Goal: Information Seeking & Learning: Learn about a topic

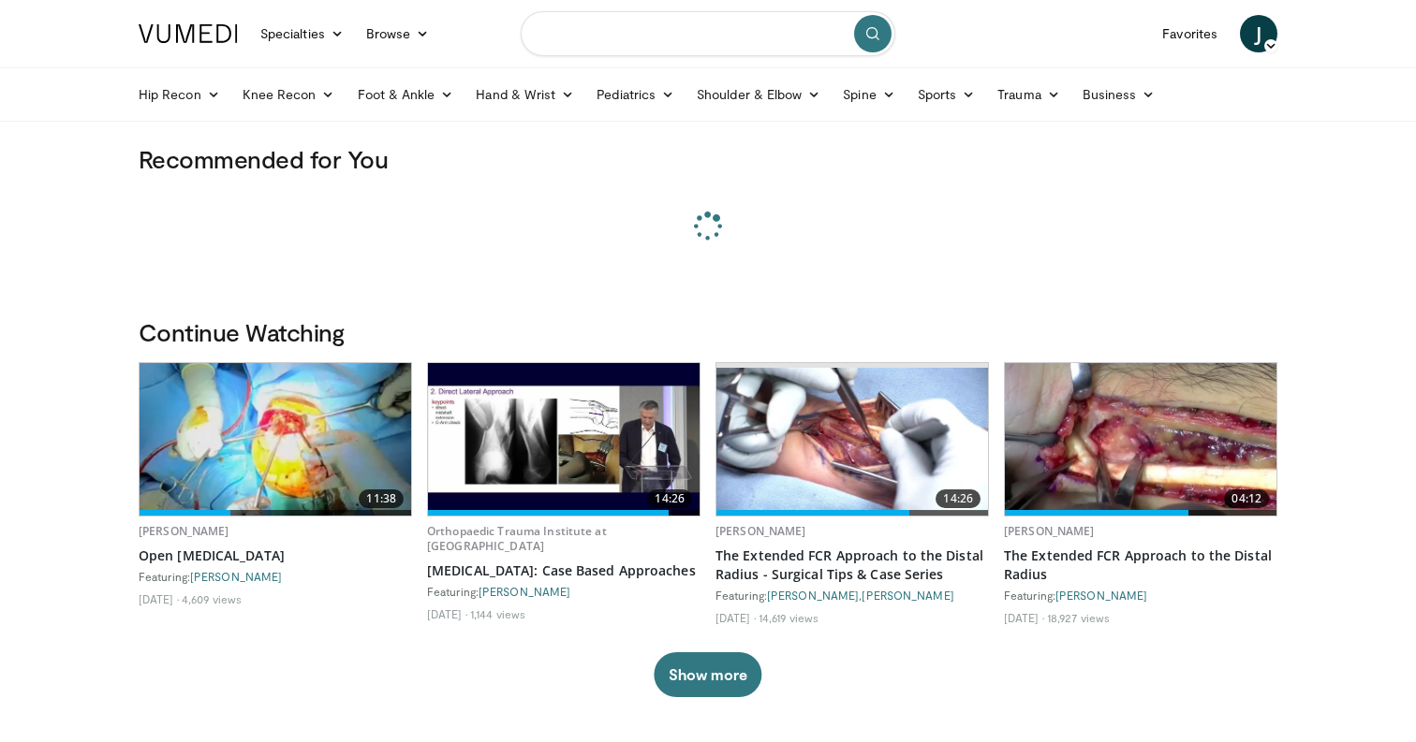
click at [668, 26] on input "Search topics, interventions" at bounding box center [708, 33] width 375 height 45
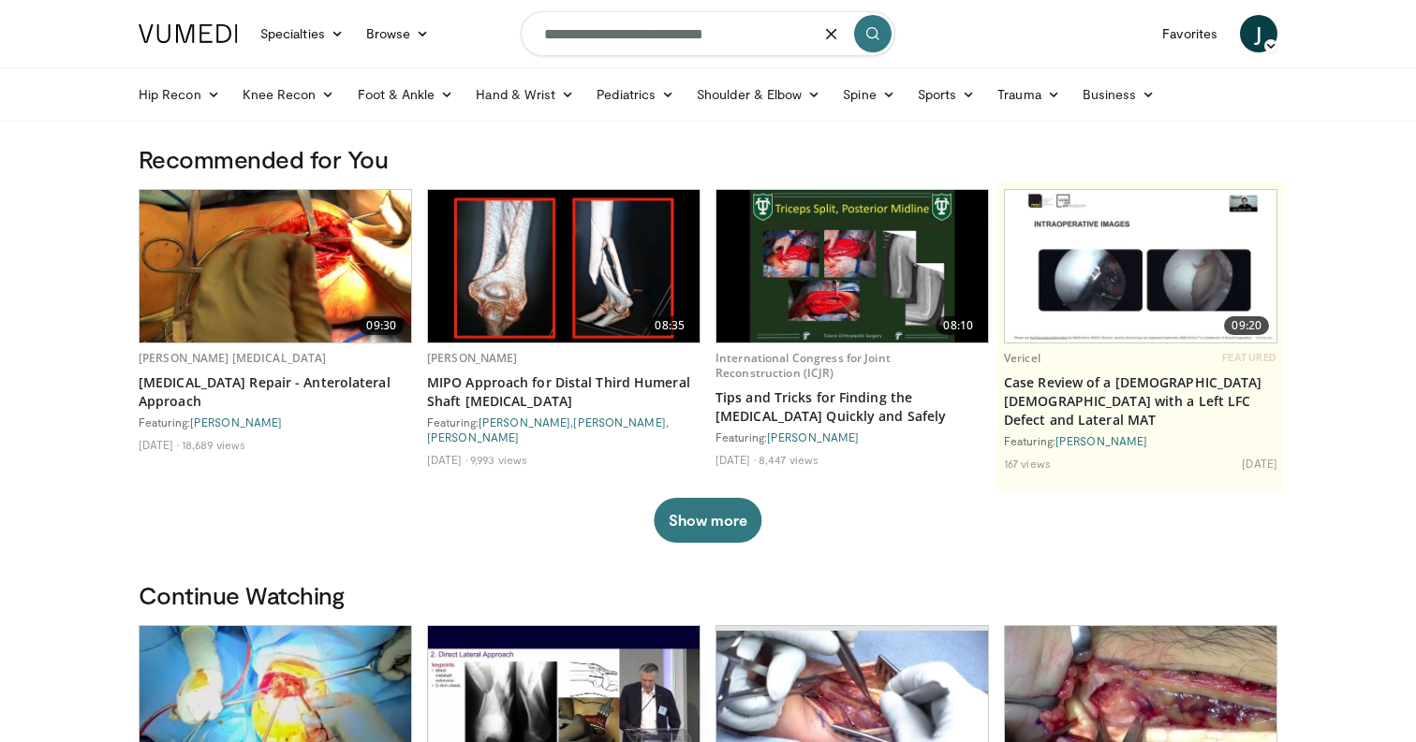
type input "**********"
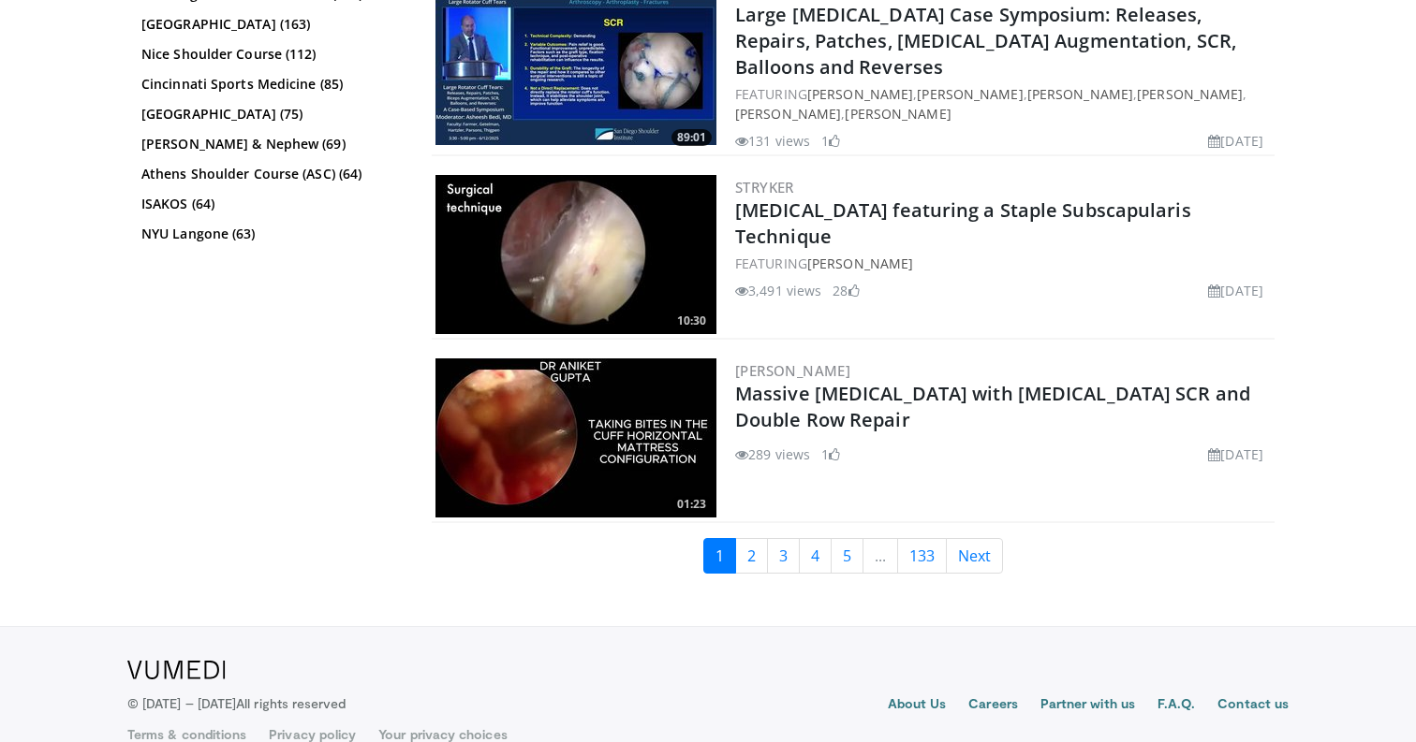
scroll to position [4634, 0]
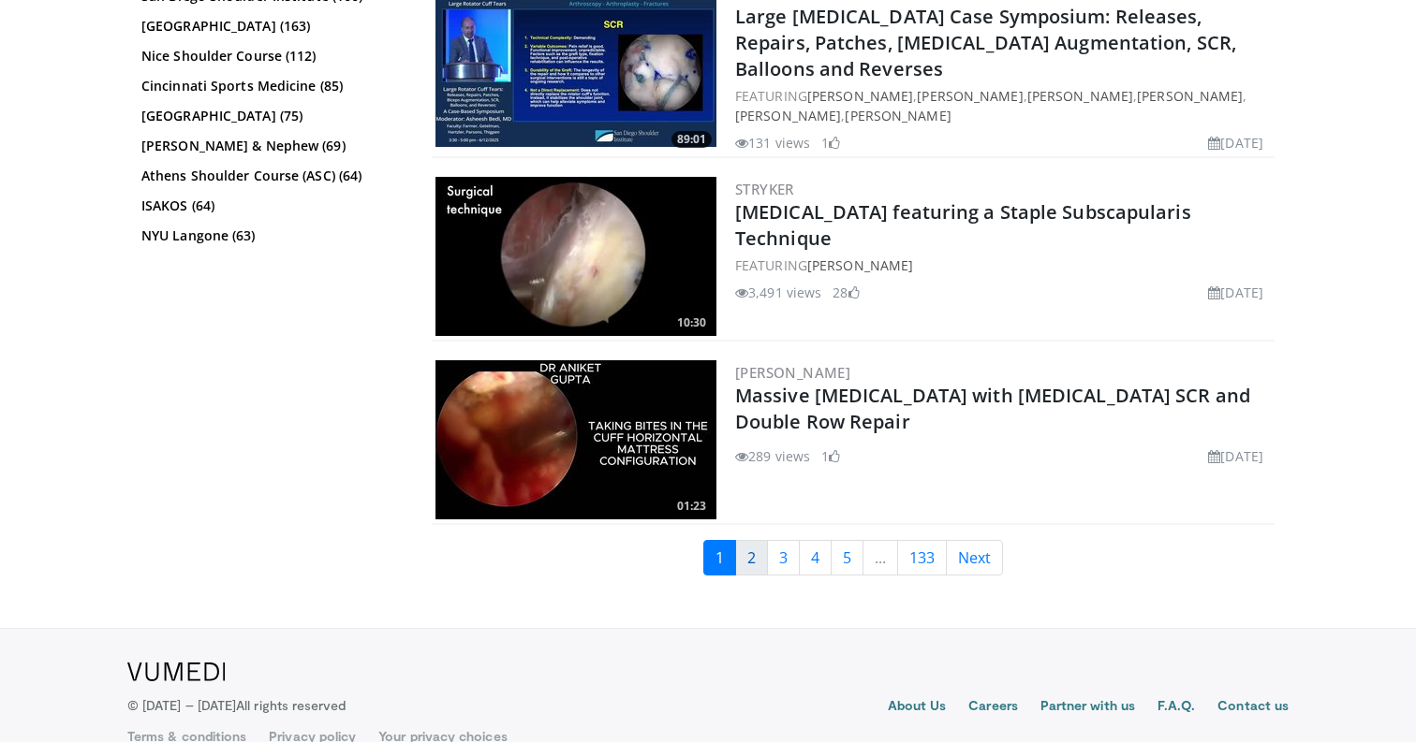
click at [756, 548] on link "2" at bounding box center [751, 558] width 33 height 36
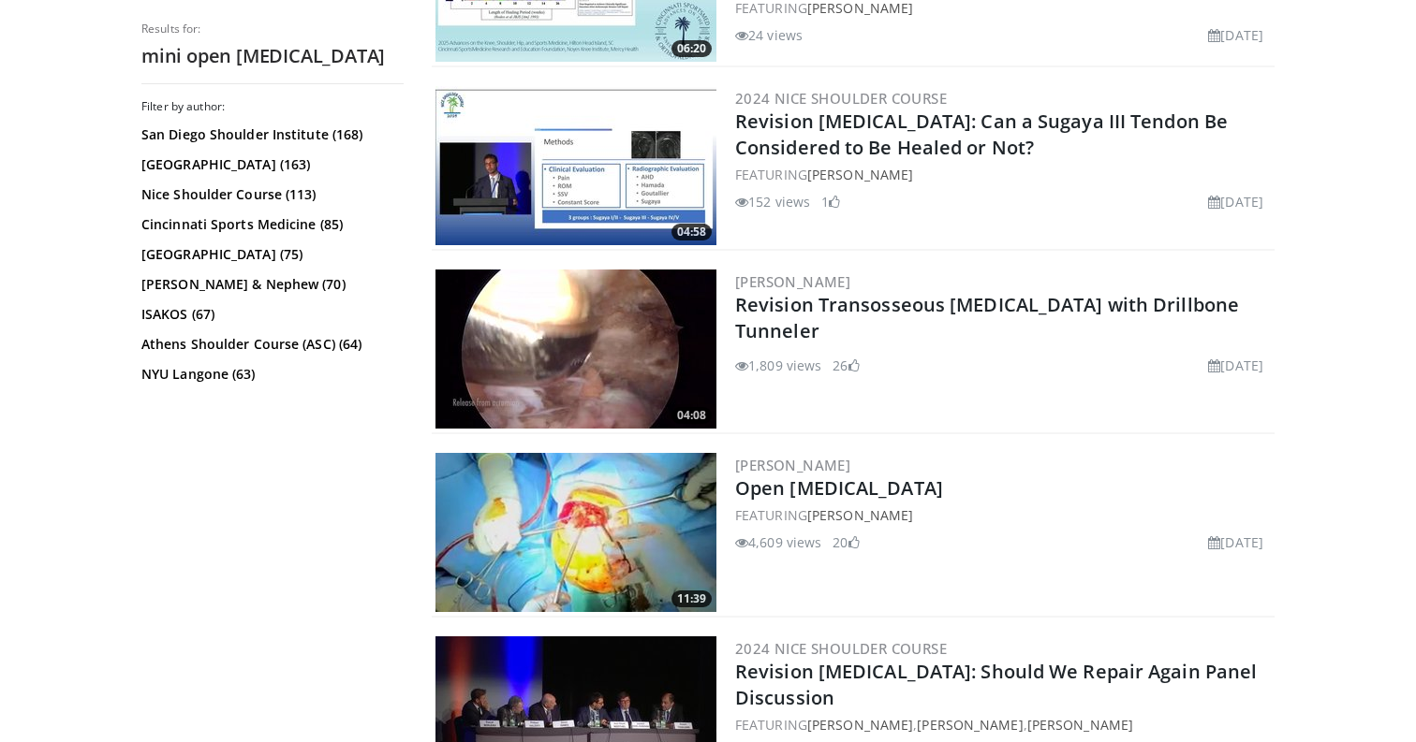
scroll to position [2145, 0]
click at [678, 528] on img at bounding box center [575, 531] width 281 height 159
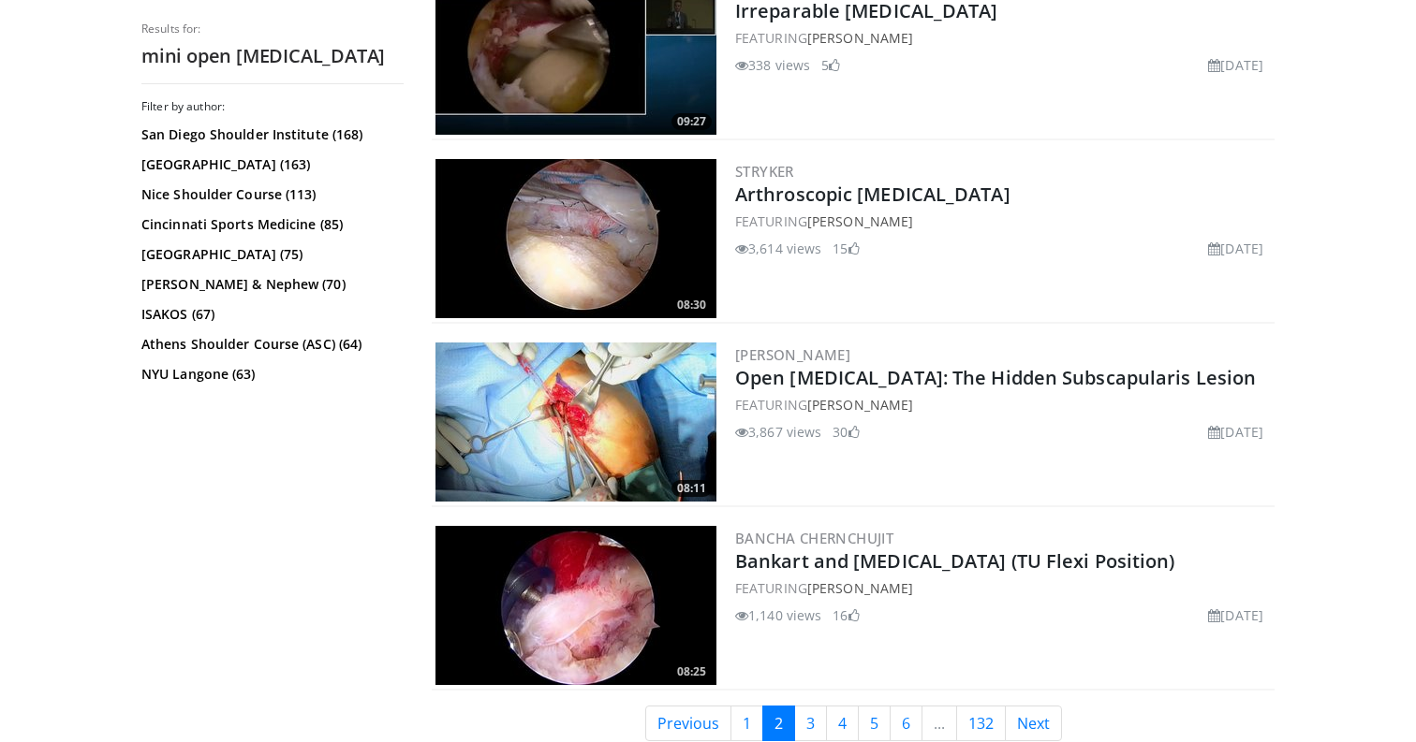
scroll to position [4602, 0]
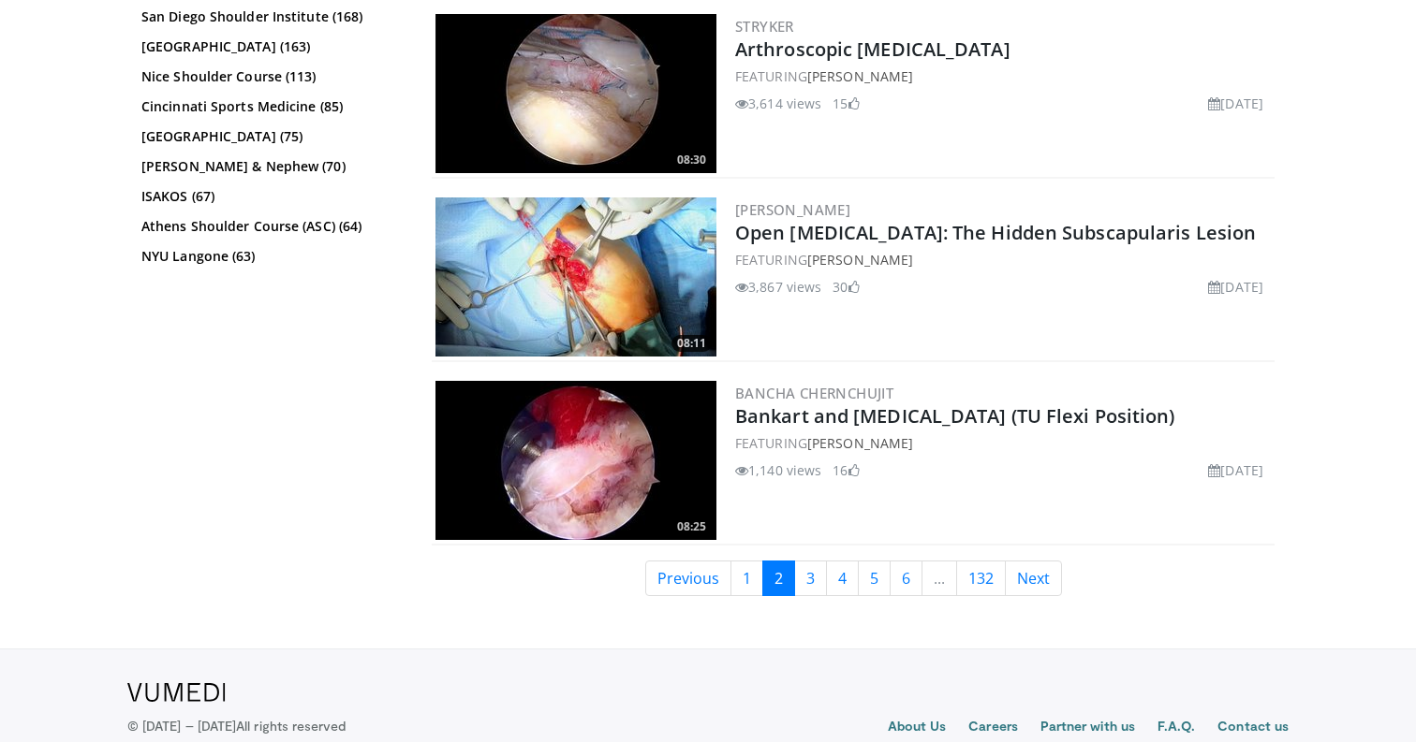
click at [1246, 66] on div "FEATURING Joaquin Sanchez-Sotelo" at bounding box center [1003, 76] width 536 height 20
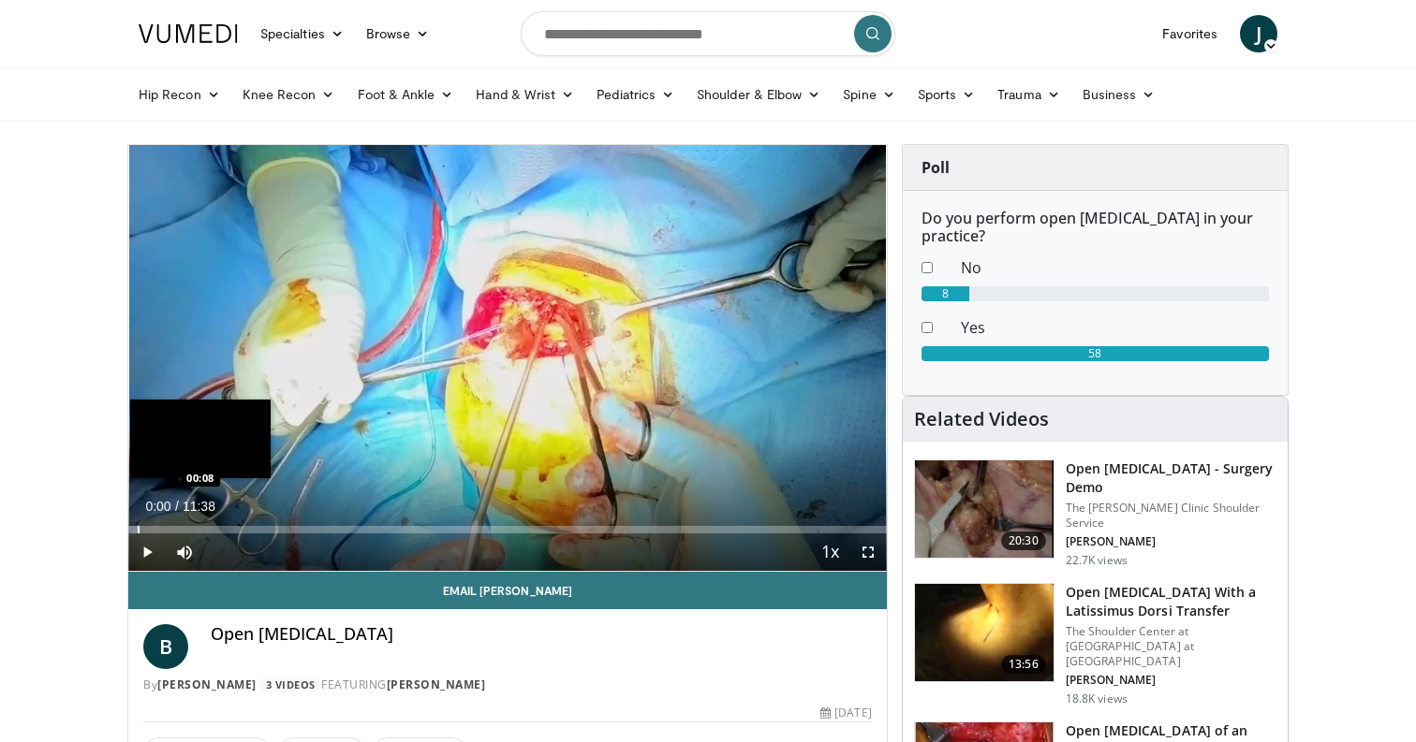
click at [138, 527] on div "Progress Bar" at bounding box center [139, 529] width 2 height 7
click at [222, 526] on div "Progress Bar" at bounding box center [222, 529] width 2 height 7
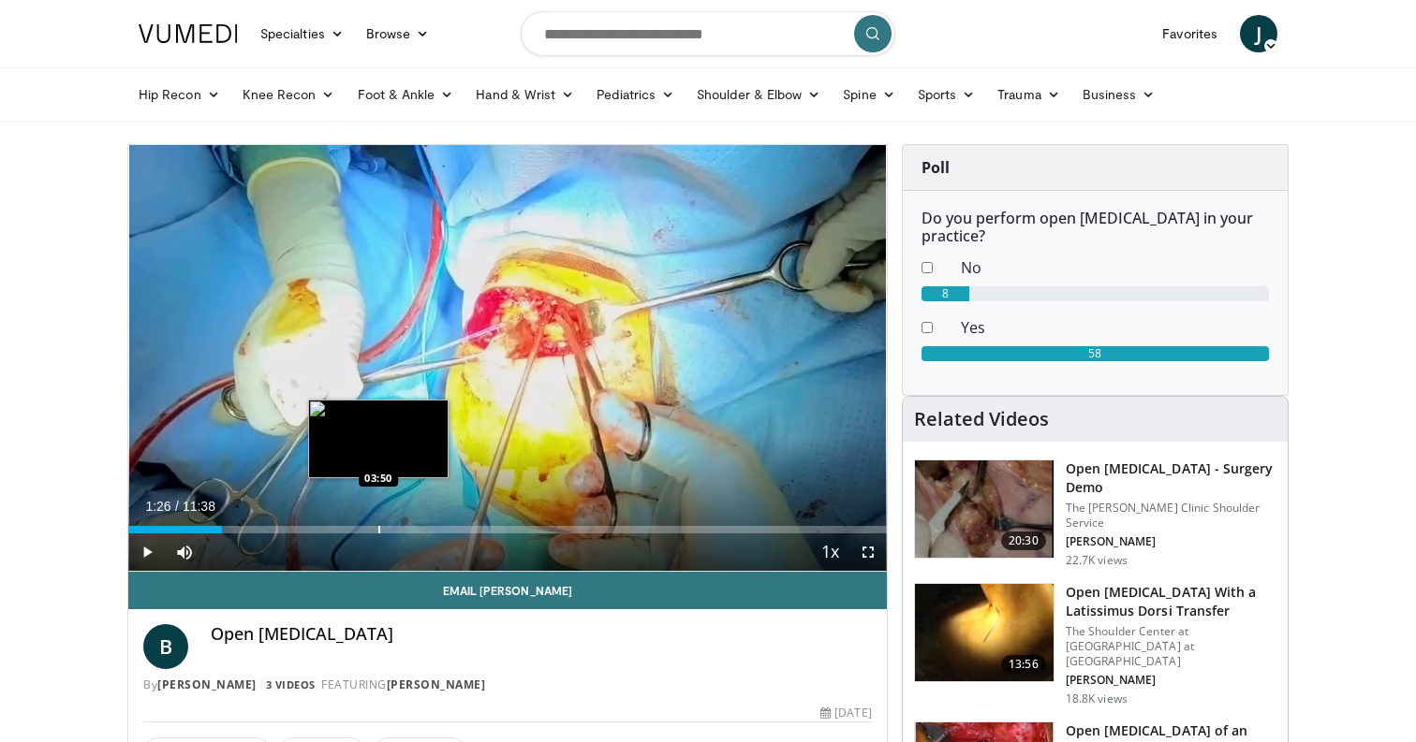
click at [378, 529] on div "Progress Bar" at bounding box center [379, 529] width 2 height 7
